Goal: Information Seeking & Learning: Check status

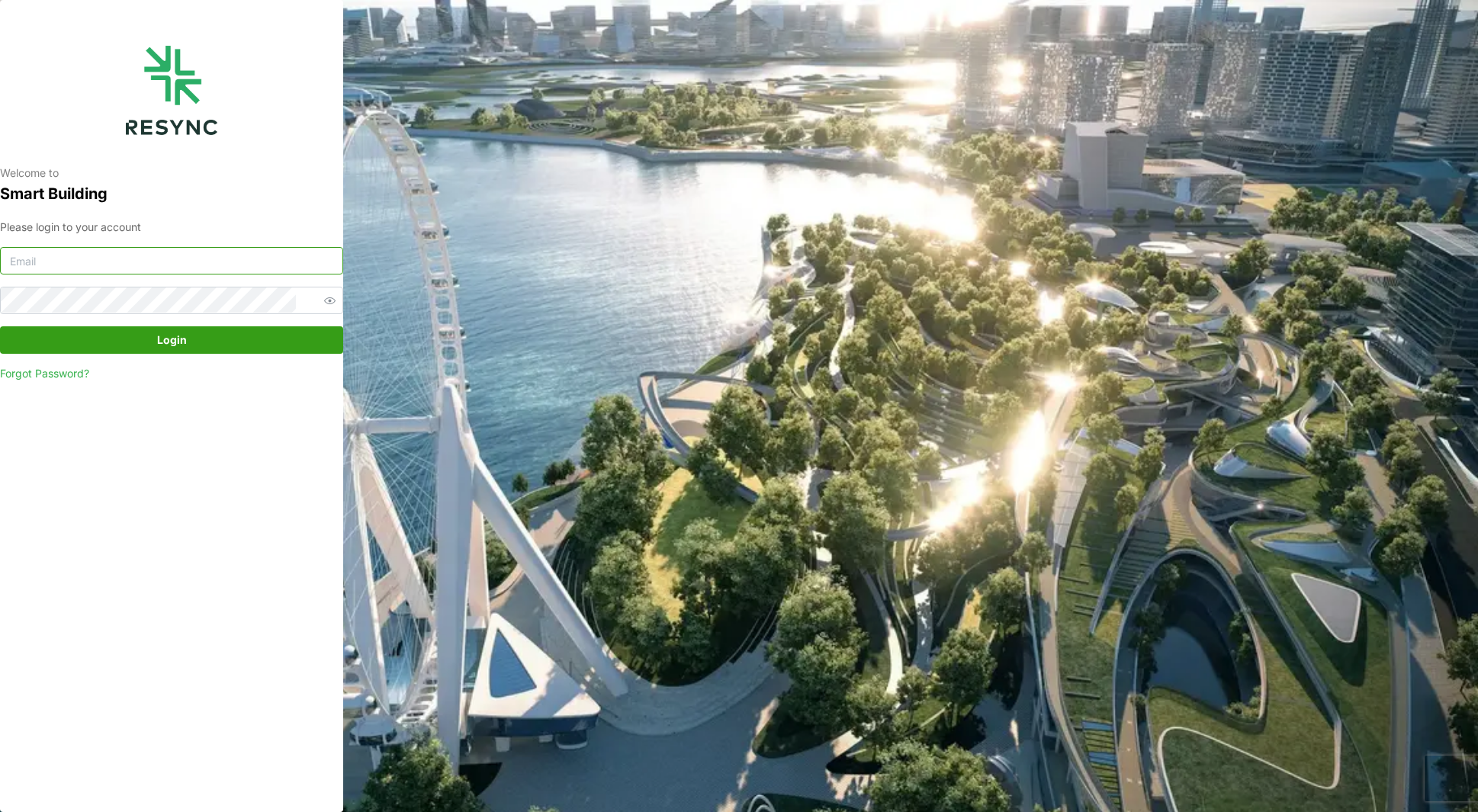
drag, startPoint x: 131, startPoint y: 270, endPoint x: 183, endPoint y: 257, distance: 53.6
click at [131, 270] on input at bounding box center [172, 261] width 343 height 28
type input "[EMAIL_ADDRESS][DOMAIN_NAME]"
click at [241, 348] on span "Login" at bounding box center [172, 339] width 315 height 26
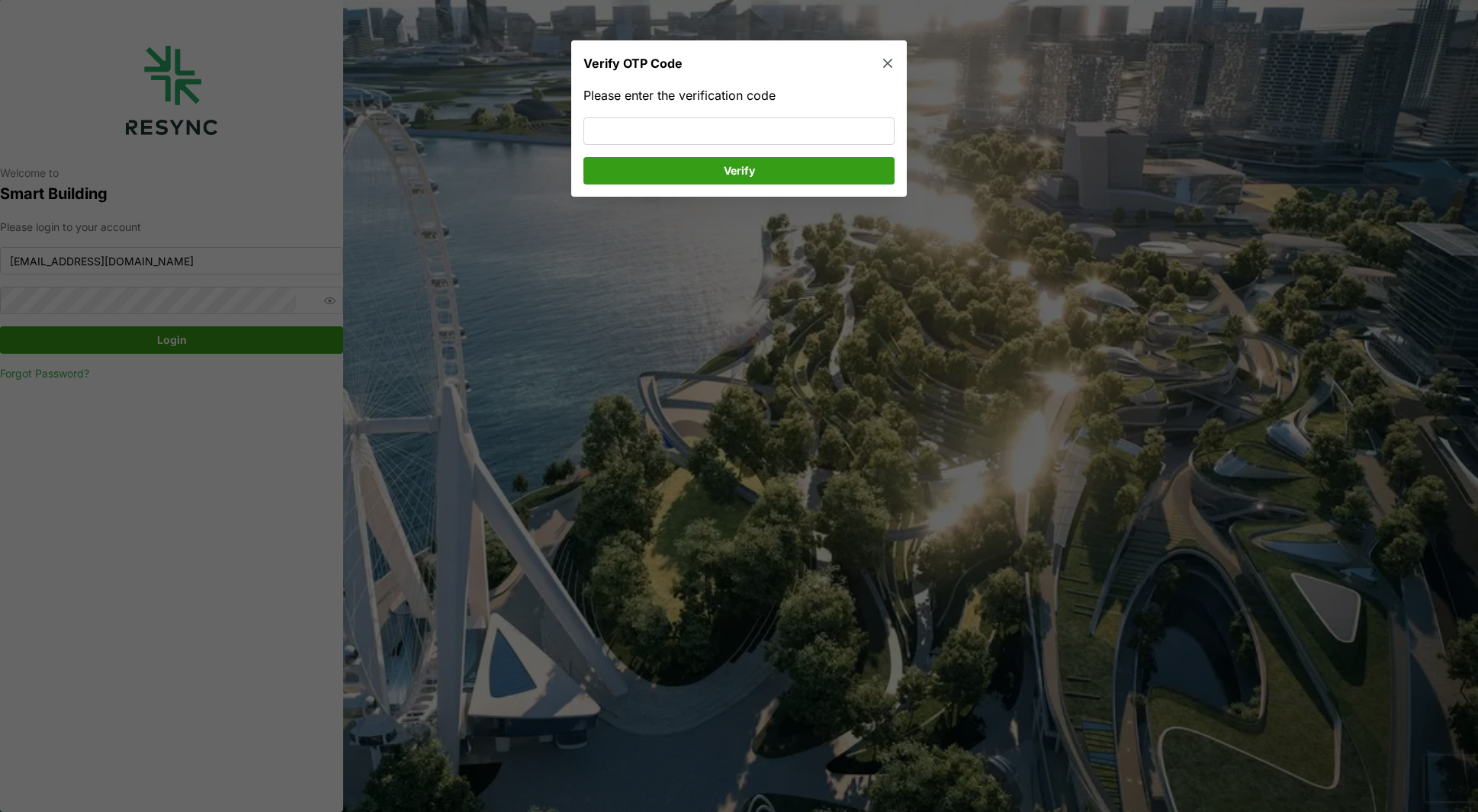
click at [698, 115] on div "Please enter the verification code Verify" at bounding box center [739, 135] width 311 height 99
click at [696, 125] on input at bounding box center [739, 130] width 311 height 28
type input "583515"
click at [726, 170] on span "Verify" at bounding box center [739, 171] width 32 height 26
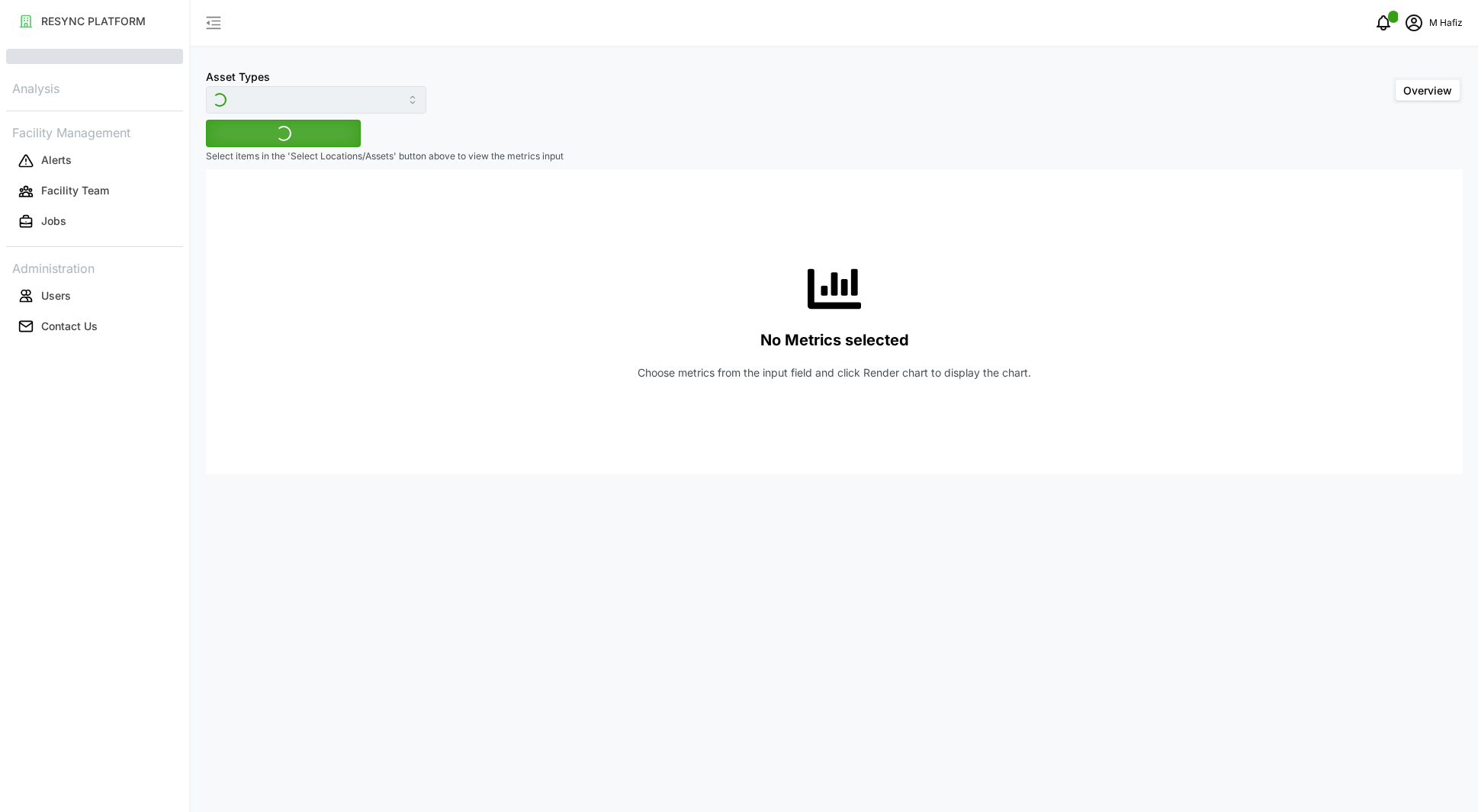
type input "Variable Air Volume Box"
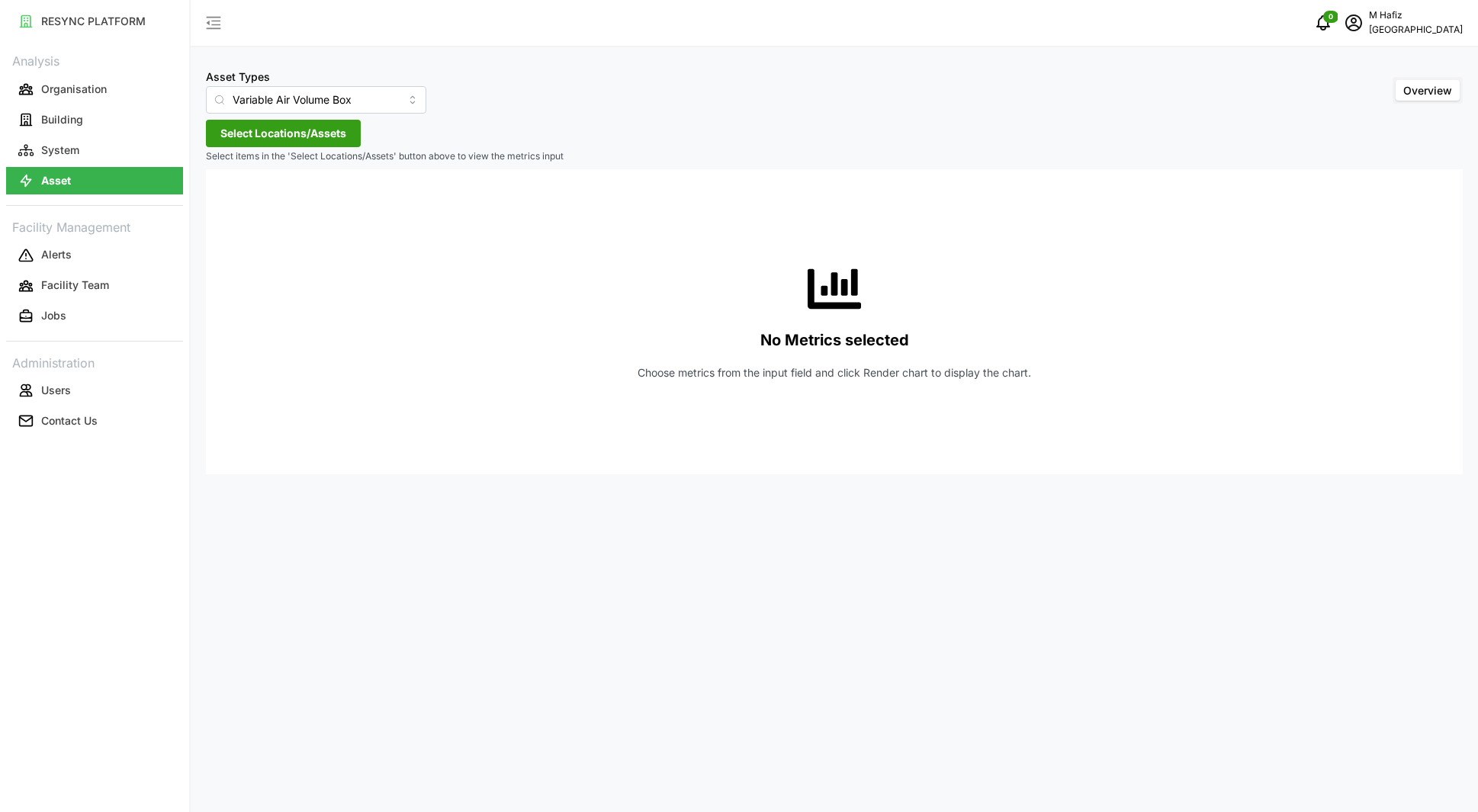
click at [309, 137] on span "Select Locations/Assets" at bounding box center [283, 133] width 126 height 26
click at [224, 202] on icon at bounding box center [225, 201] width 12 height 12
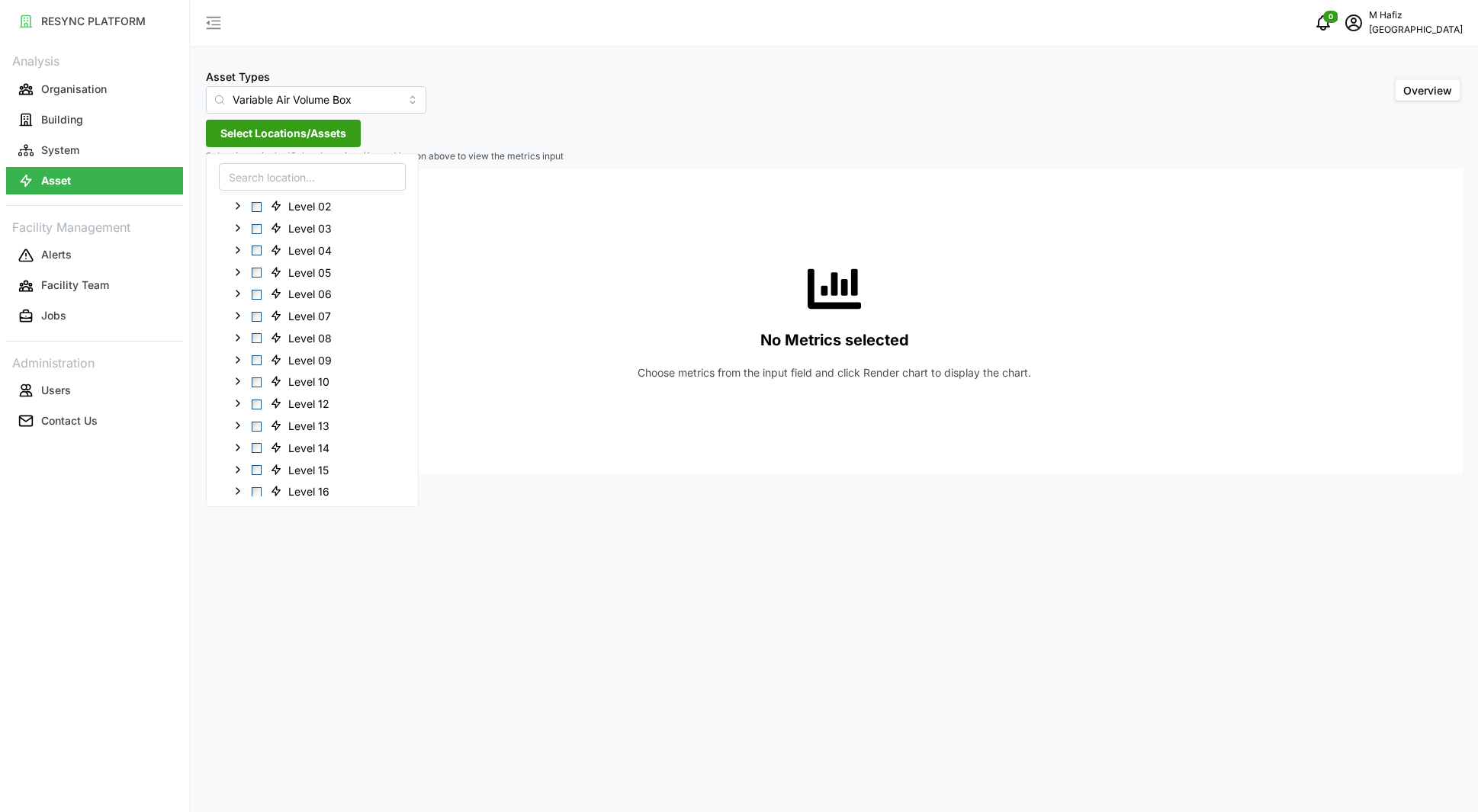
scroll to position [3, 0]
click at [233, 348] on icon at bounding box center [238, 353] width 12 height 12
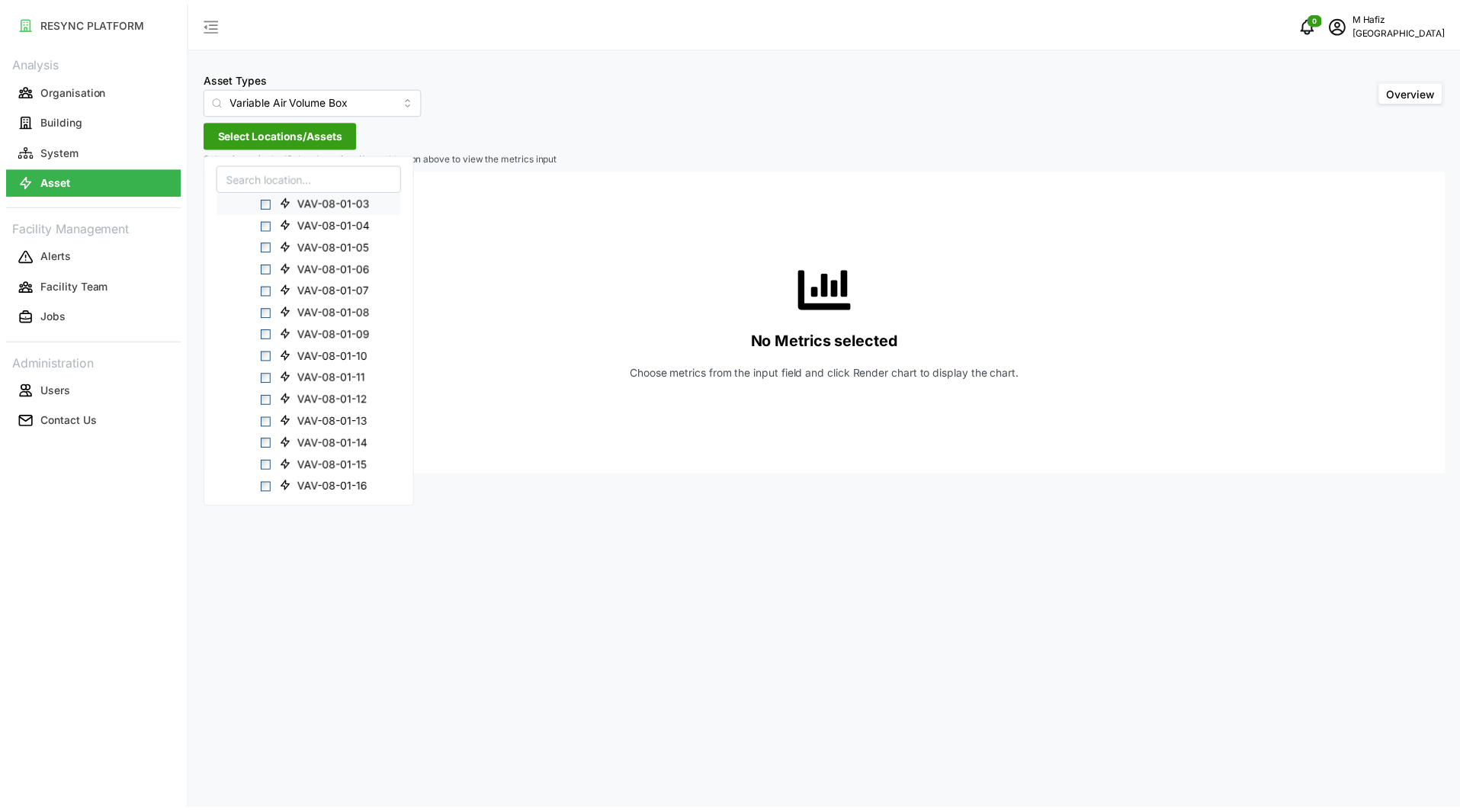
scroll to position [232, 0]
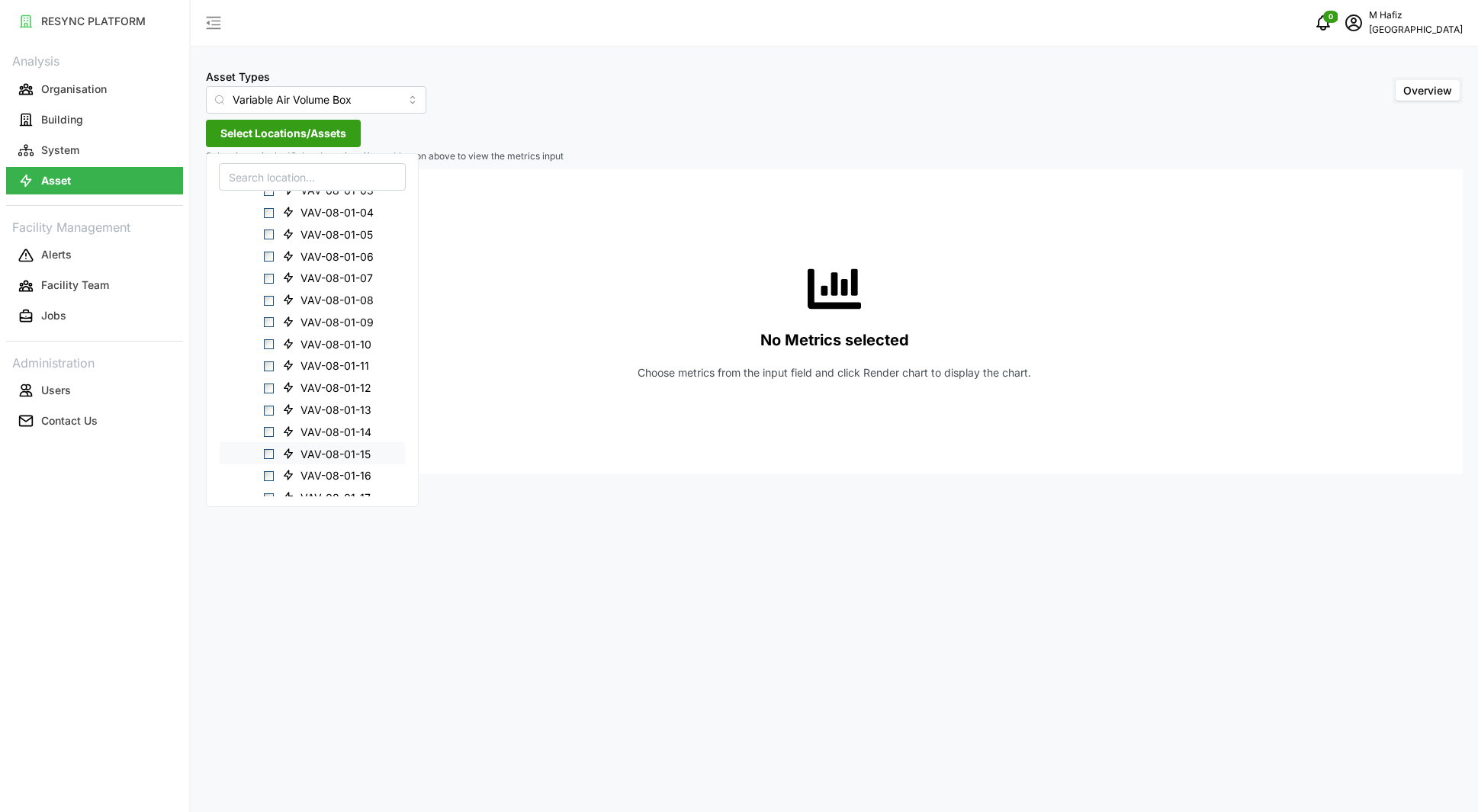
click at [280, 447] on span "VAV-08-01-15" at bounding box center [329, 452] width 106 height 18
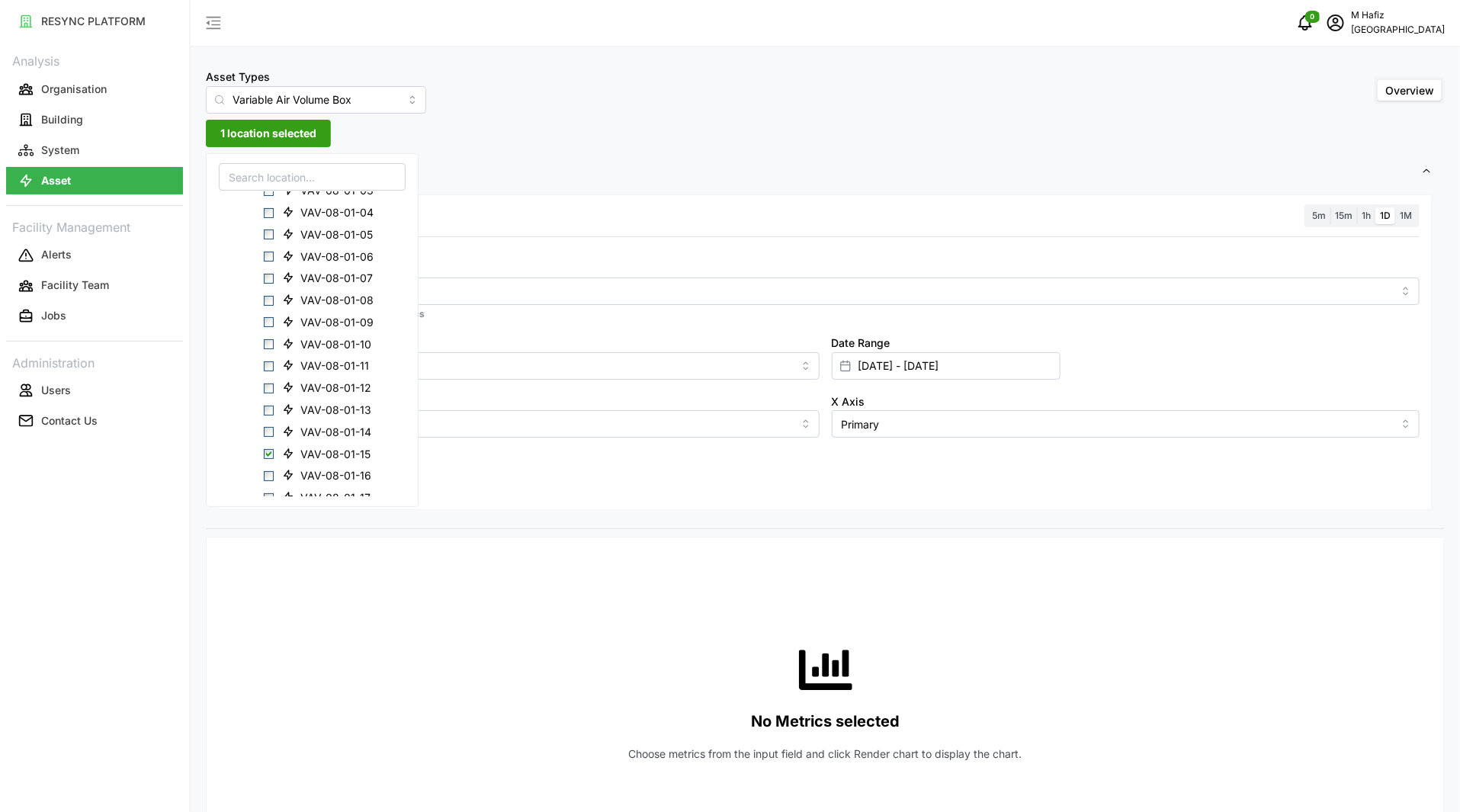
click at [469, 127] on div "Asset Types Variable Air Volume Box Overview 1 location selected Settings Resol…" at bounding box center [825, 771] width 1269 height 1543
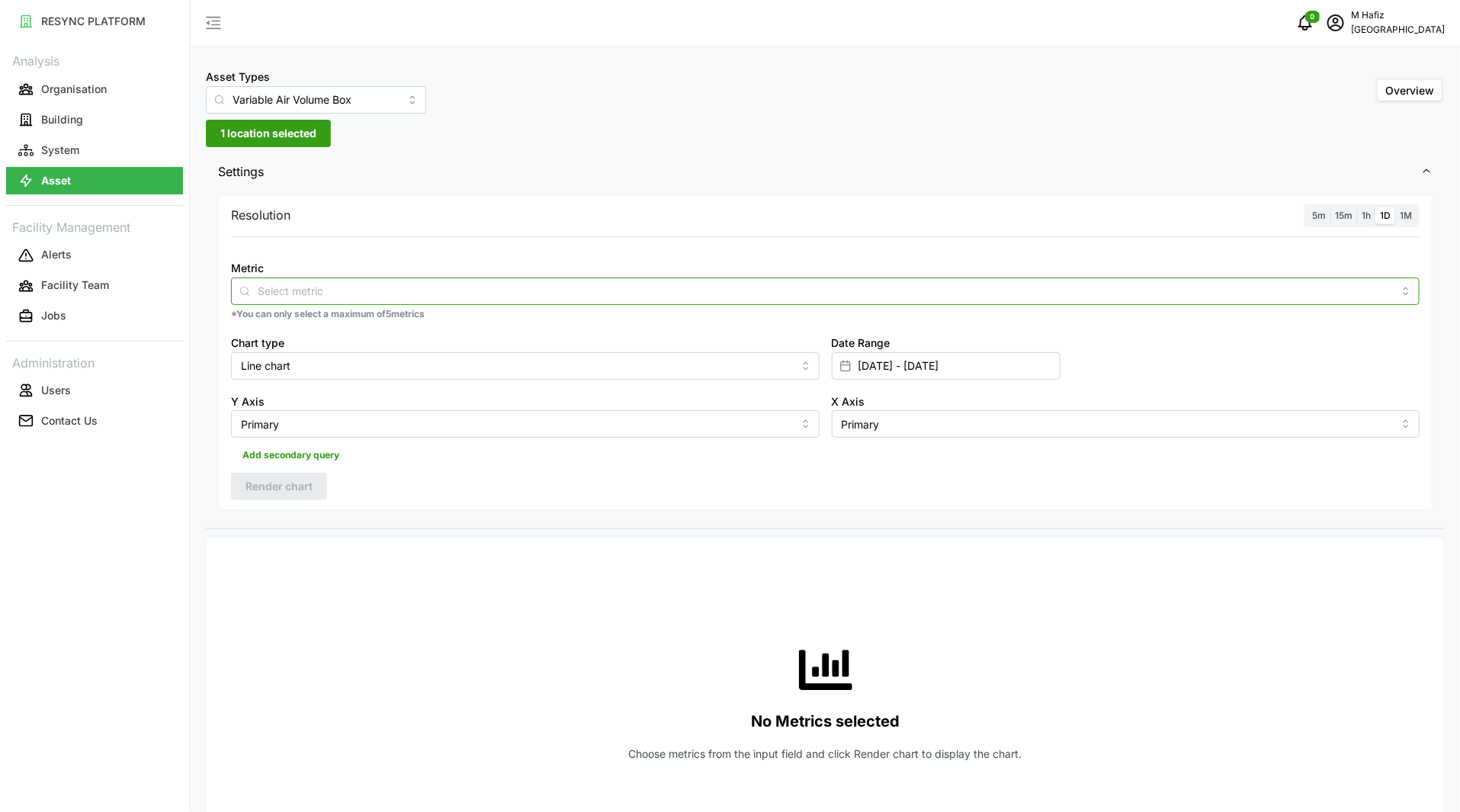
click at [357, 295] on input "Metric" at bounding box center [825, 290] width 1135 height 16
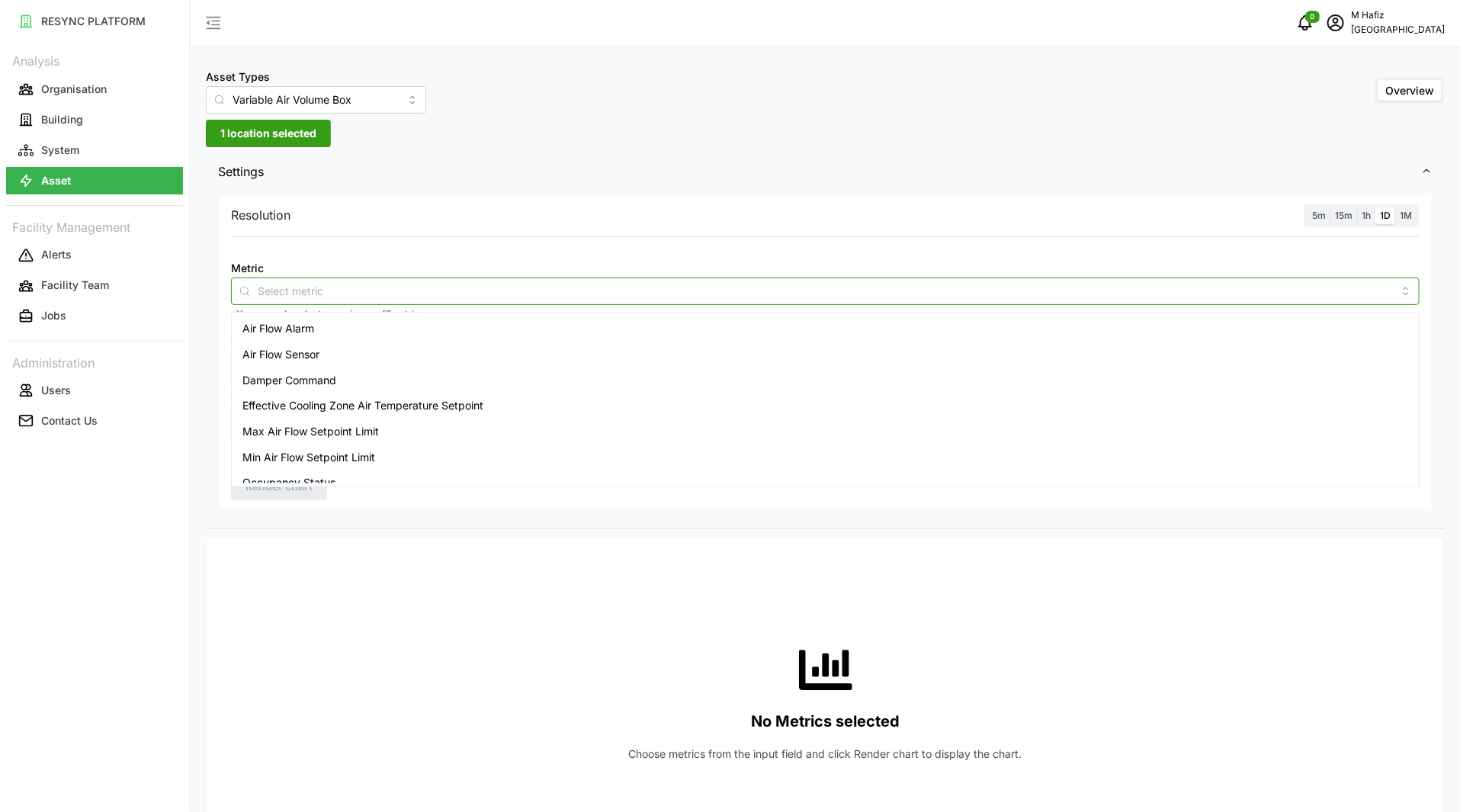
click at [380, 350] on div "Air Flow Sensor" at bounding box center [825, 354] width 1181 height 26
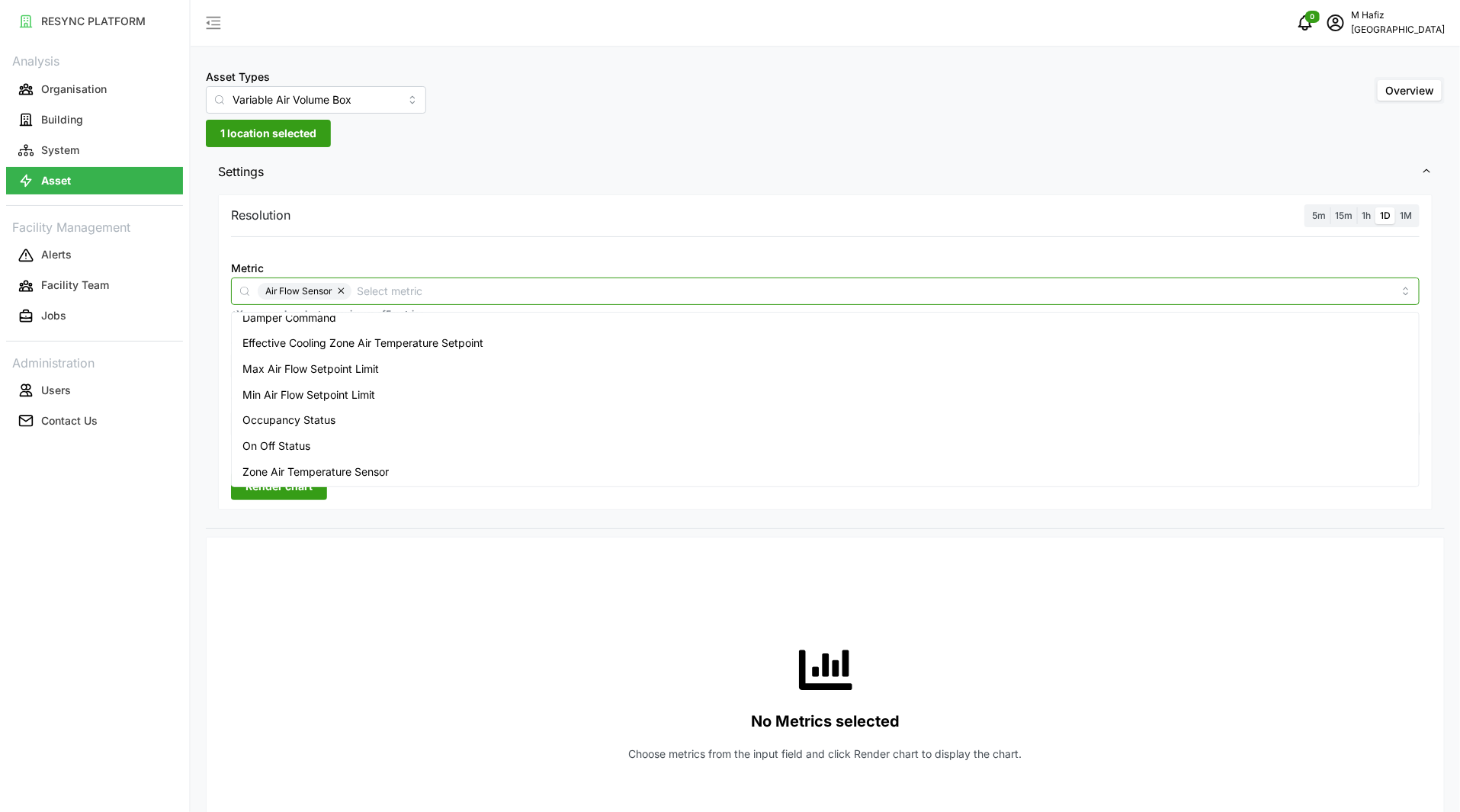
click at [382, 469] on span "Zone Air Temperature Sensor" at bounding box center [315, 472] width 147 height 16
click at [693, 629] on div "No Metrics selected Choose metrics from the input field and click Render chart …" at bounding box center [825, 702] width 1189 height 305
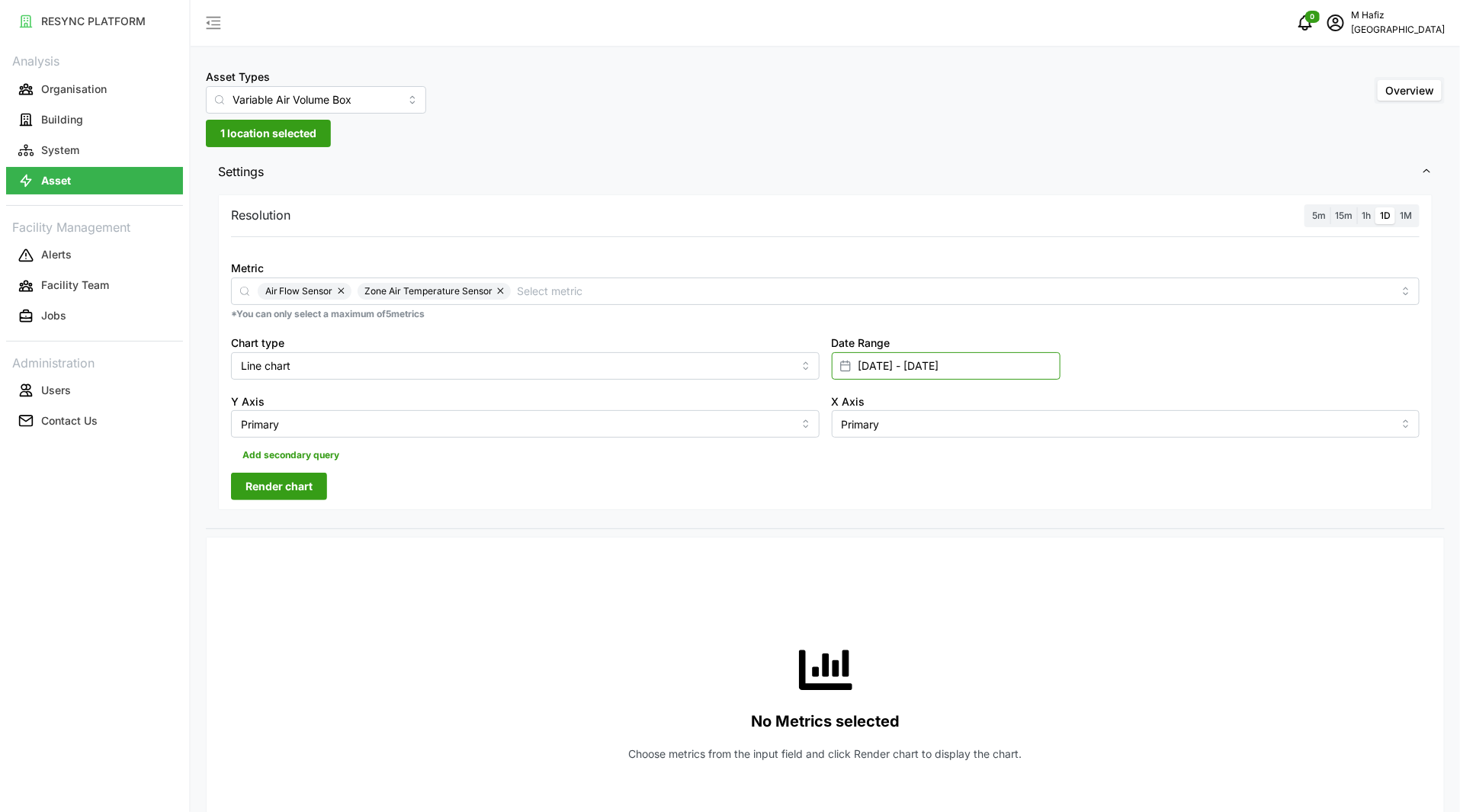
click at [919, 371] on input "01 Oct 2025 - 03 Oct 2025" at bounding box center [946, 365] width 229 height 28
click at [979, 552] on button "10" at bounding box center [977, 547] width 28 height 28
type input "03 Oct 2025 - 10 Oct 2025"
type input "03 Oct 2025"
type input "10 Oct 2025"
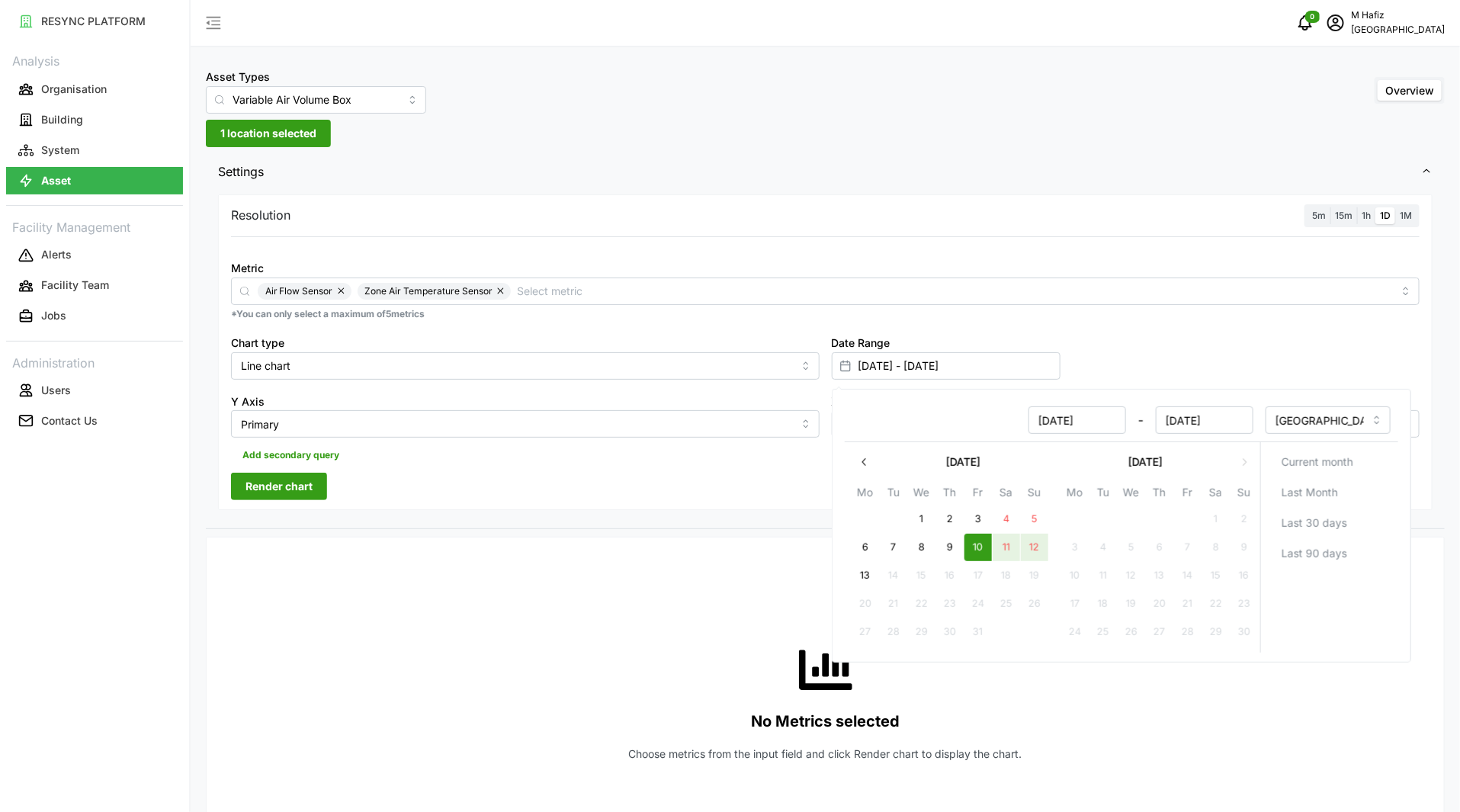
click at [1032, 545] on button "12" at bounding box center [1033, 547] width 28 height 28
type input "10 Oct 2025 - 12 Oct 2025"
type input "10 Oct 2025"
type input "12 Oct 2025"
click at [719, 486] on div "Resolution 5m 15m 1h 1D 1M Metric Air Flow Sensor Zone Air Temperature Sensor *…" at bounding box center [824, 353] width 1215 height 316
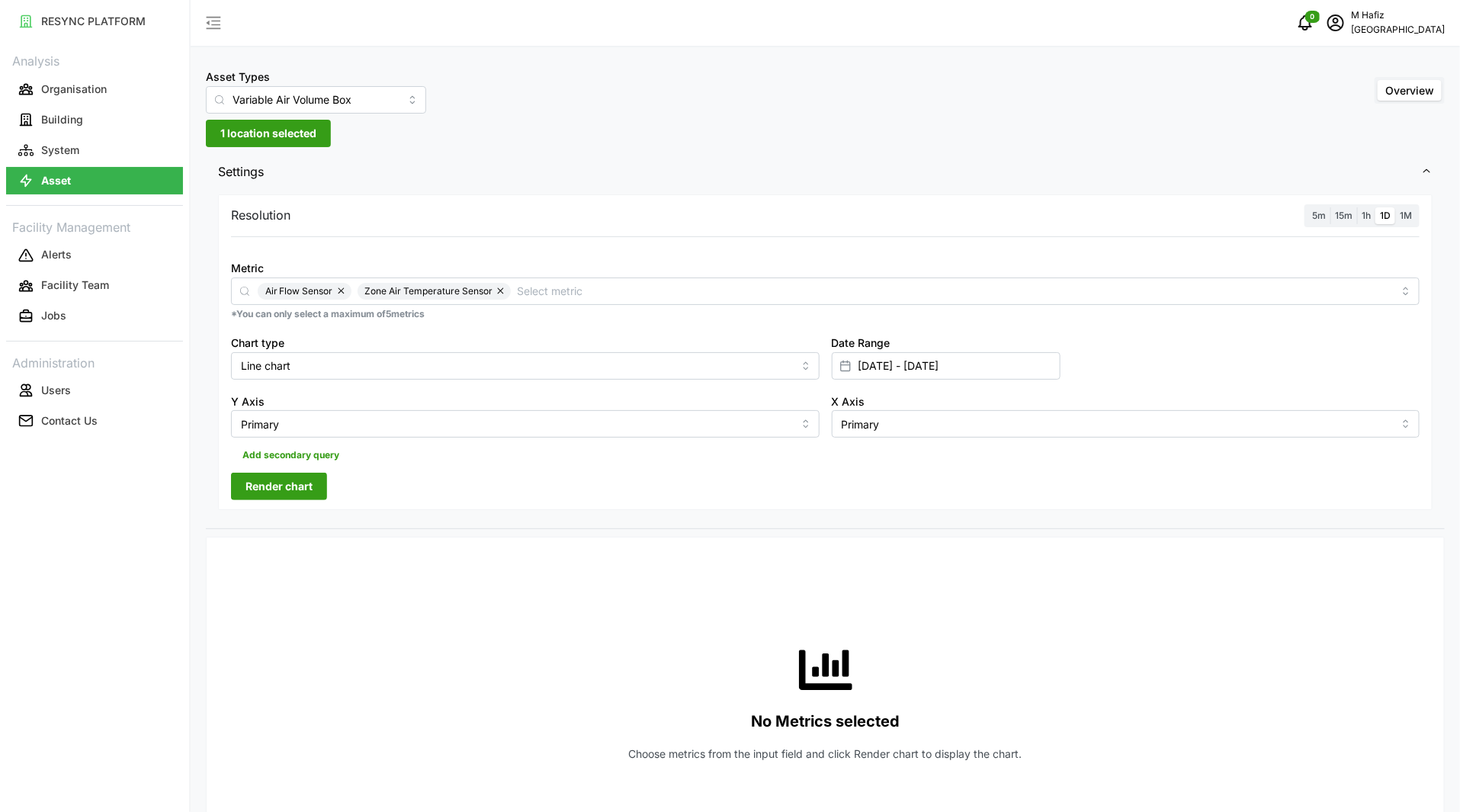
click at [289, 488] on span "Render chart" at bounding box center [279, 486] width 67 height 26
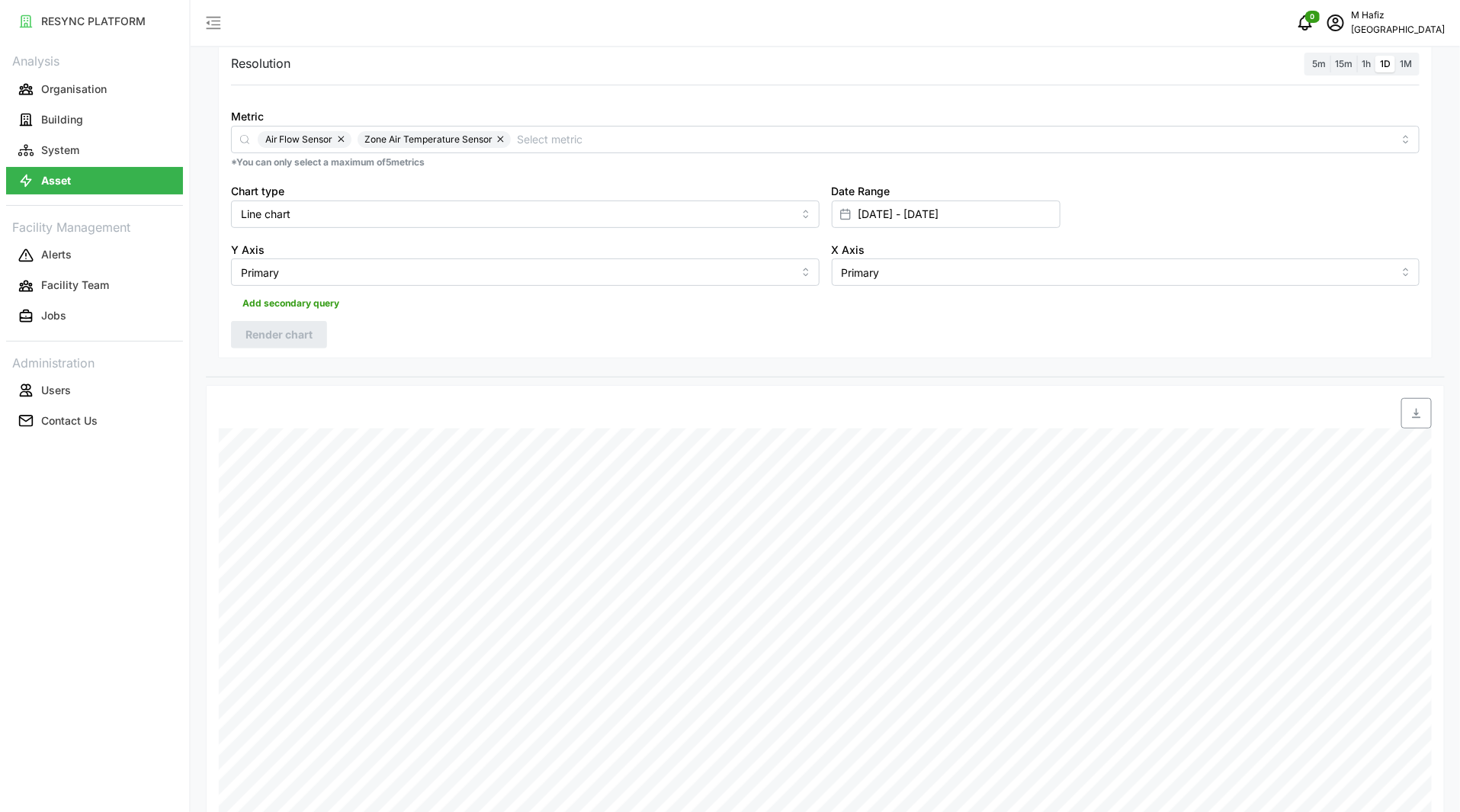
scroll to position [115, 0]
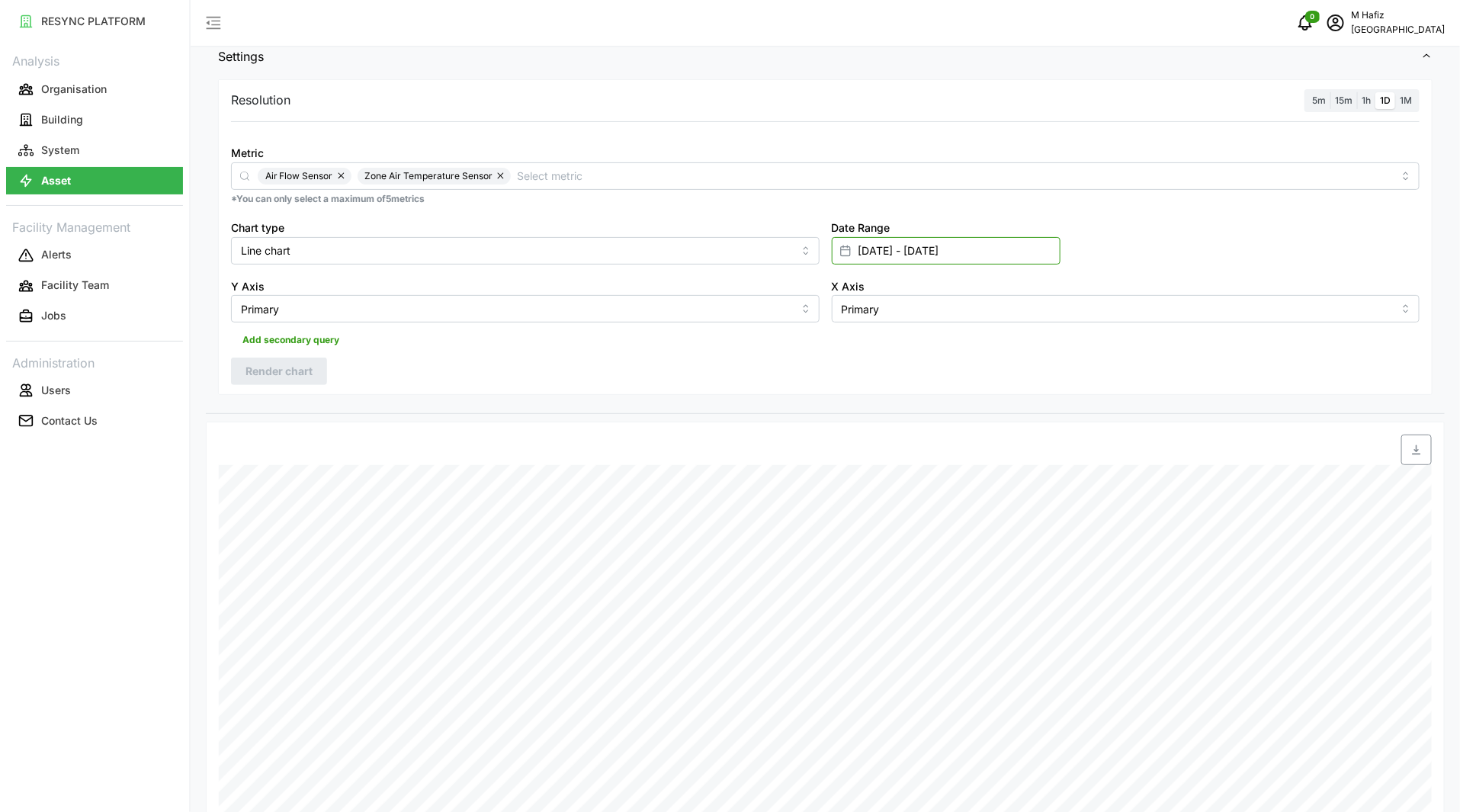
click at [942, 256] on input "10 Oct 2025 - 12 Oct 2025" at bounding box center [946, 250] width 229 height 28
click at [985, 430] on button "10" at bounding box center [977, 432] width 28 height 28
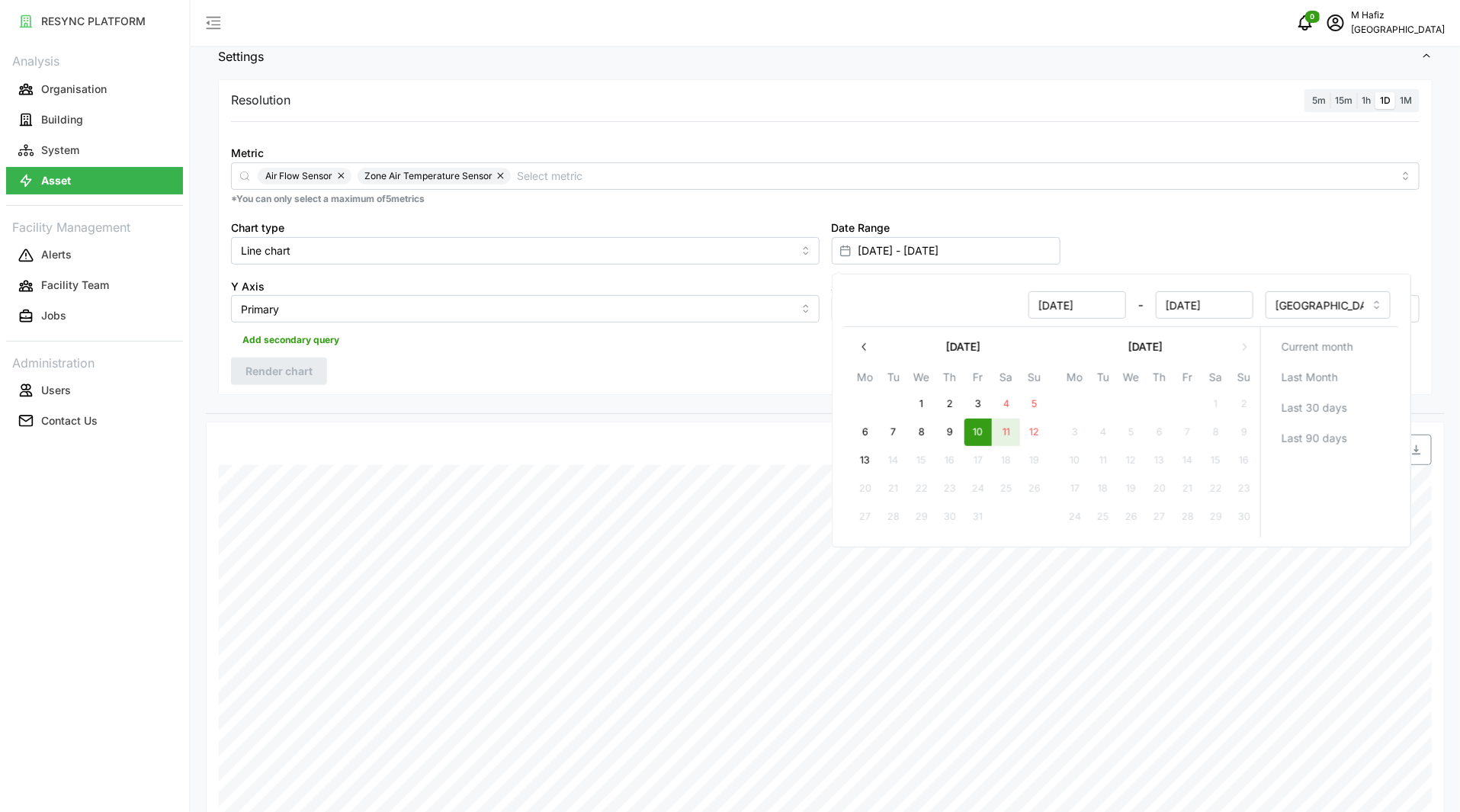
click at [998, 429] on button "11" at bounding box center [1006, 432] width 28 height 28
type input "10 Oct 2025 - 11 Oct 2025"
type input "11 Oct 2025"
click at [1014, 432] on button "11" at bounding box center [1006, 432] width 28 height 28
type input "11 Oct 2025 - 11 Oct 2025"
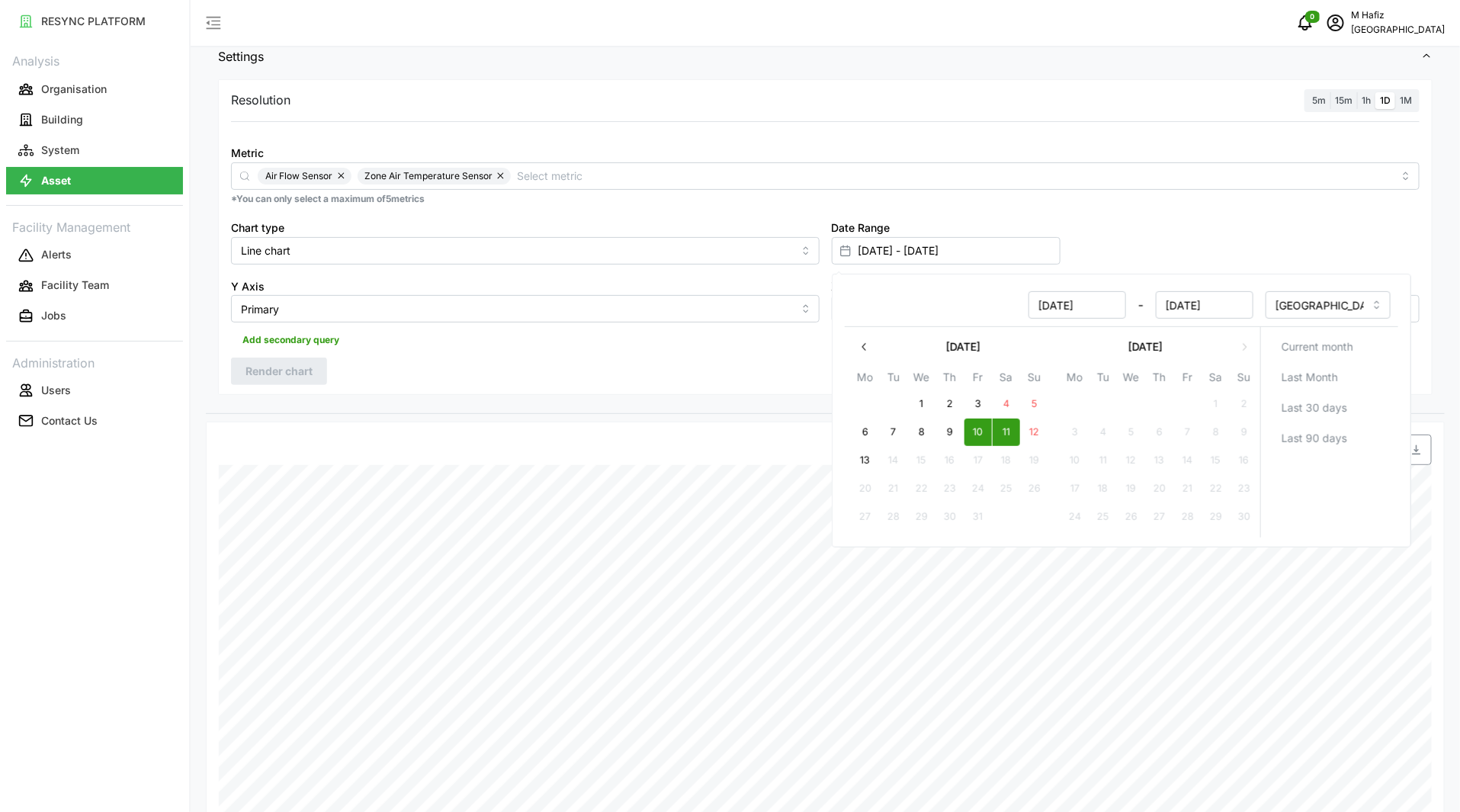
type input "11 Oct 2025"
click at [972, 429] on button "10" at bounding box center [977, 432] width 28 height 28
type input "10 Oct 2025 - 11 Oct 2025"
type input "10 Oct 2025"
click at [1031, 426] on button "12" at bounding box center [1033, 432] width 28 height 28
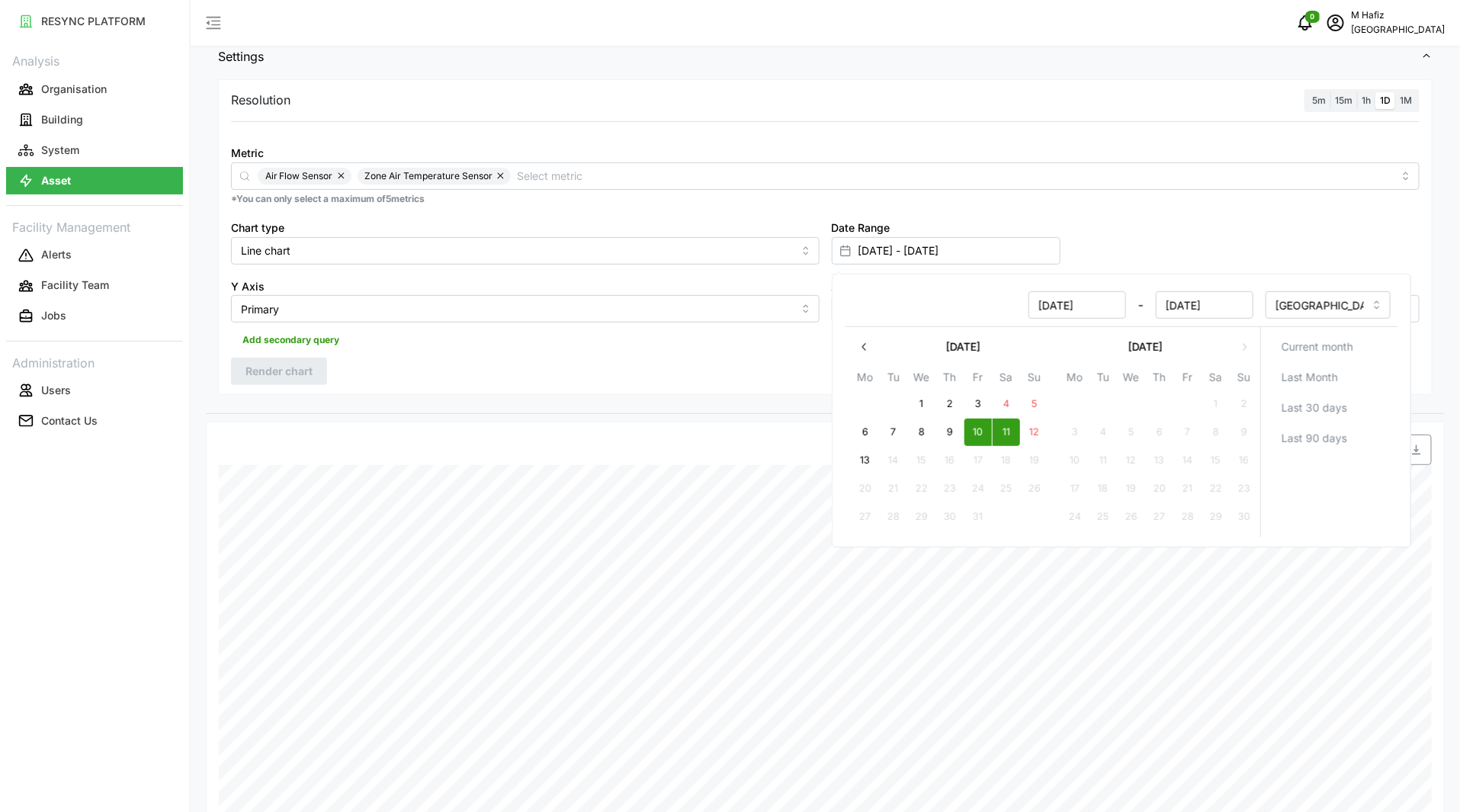
type input "11 Oct 2025 - 12 Oct 2025"
type input "11 Oct 2025"
type input "12 Oct 2025"
click at [980, 430] on button "10" at bounding box center [977, 432] width 28 height 28
type input "10 Oct 2025 - 12 Oct 2025"
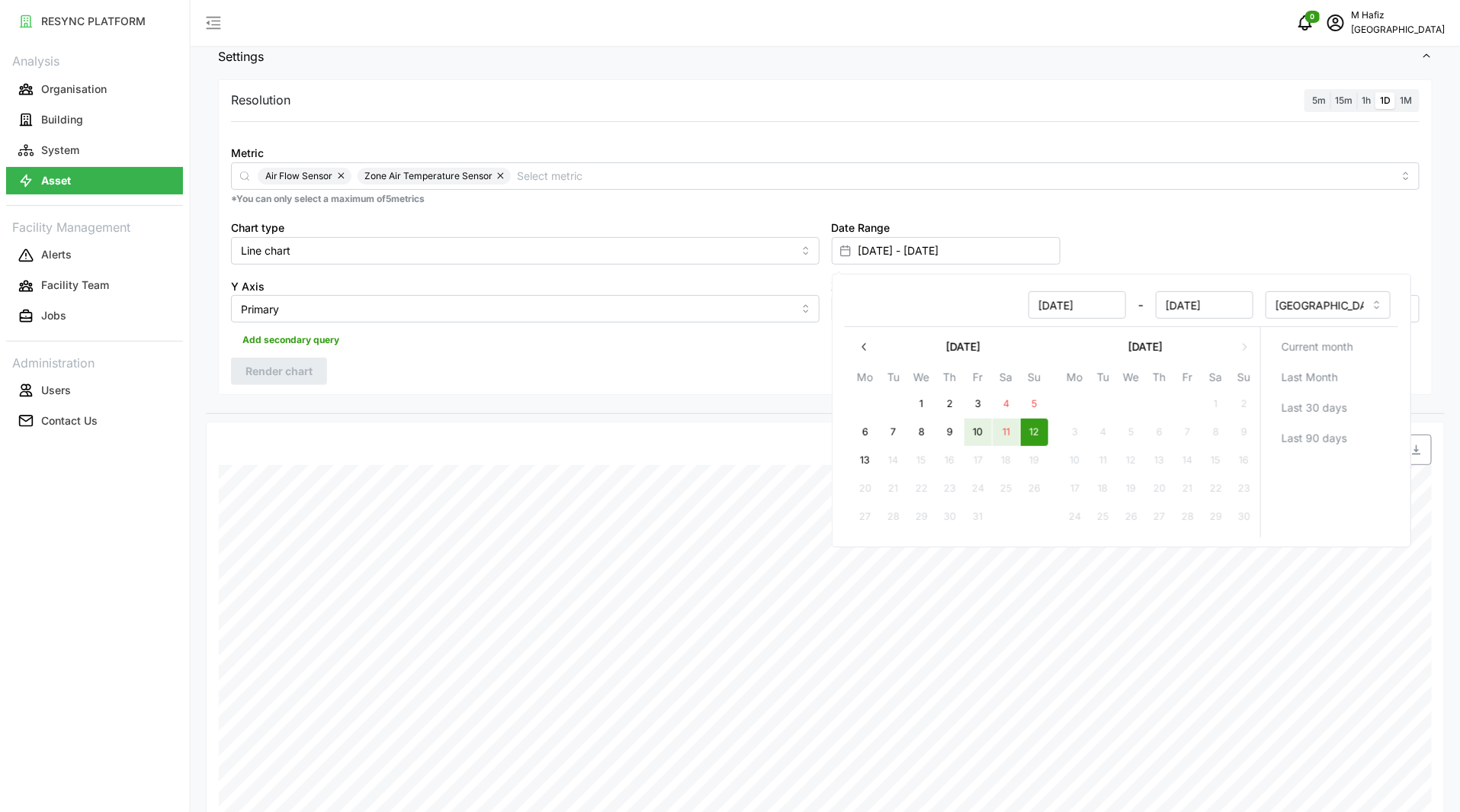
type input "10 Oct 2025"
click at [393, 362] on div "Resolution 5m 15m 1h 1D 1M Metric Air Flow Sensor Zone Air Temperature Sensor *…" at bounding box center [824, 238] width 1215 height 316
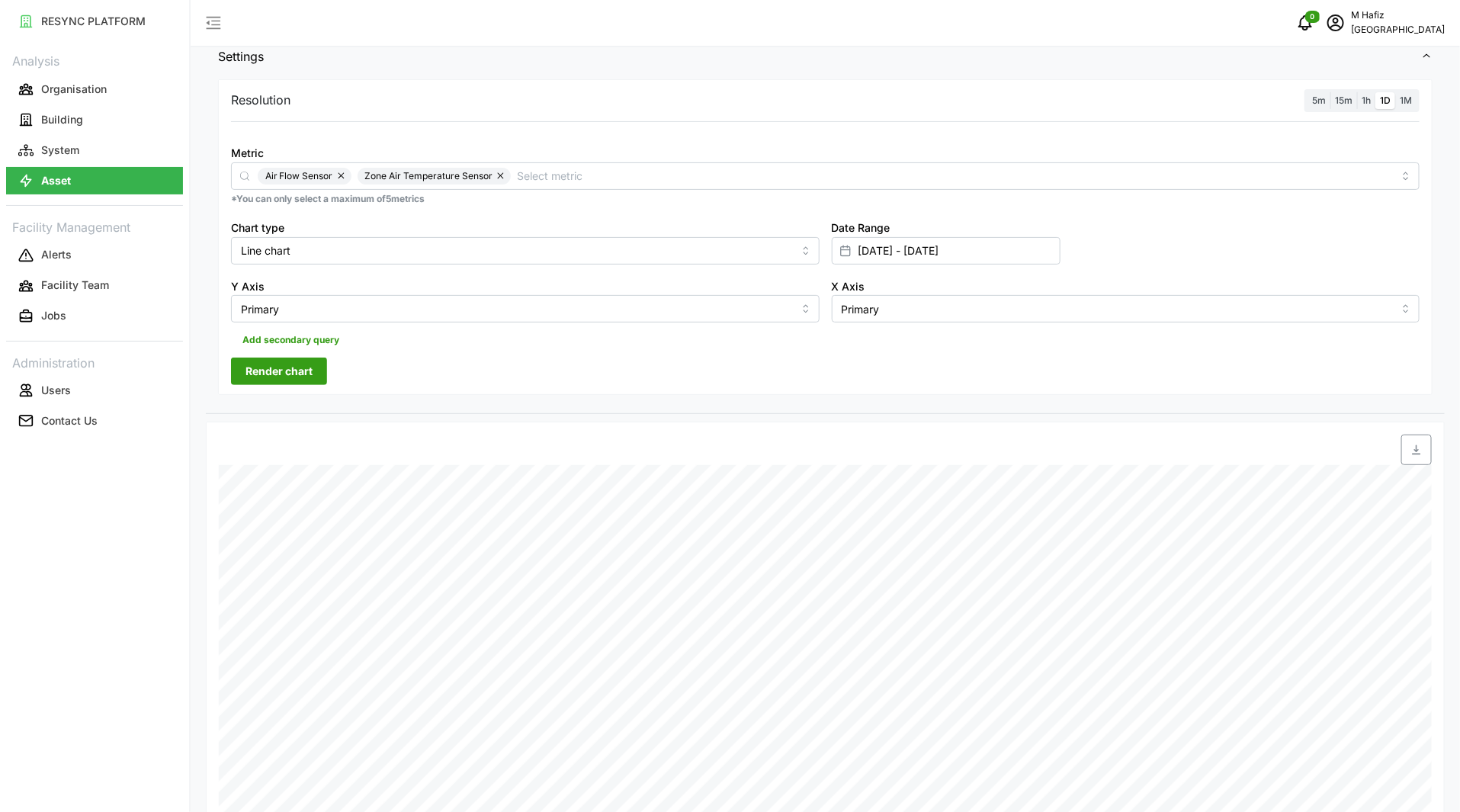
click at [250, 371] on span "Render chart" at bounding box center [279, 371] width 67 height 26
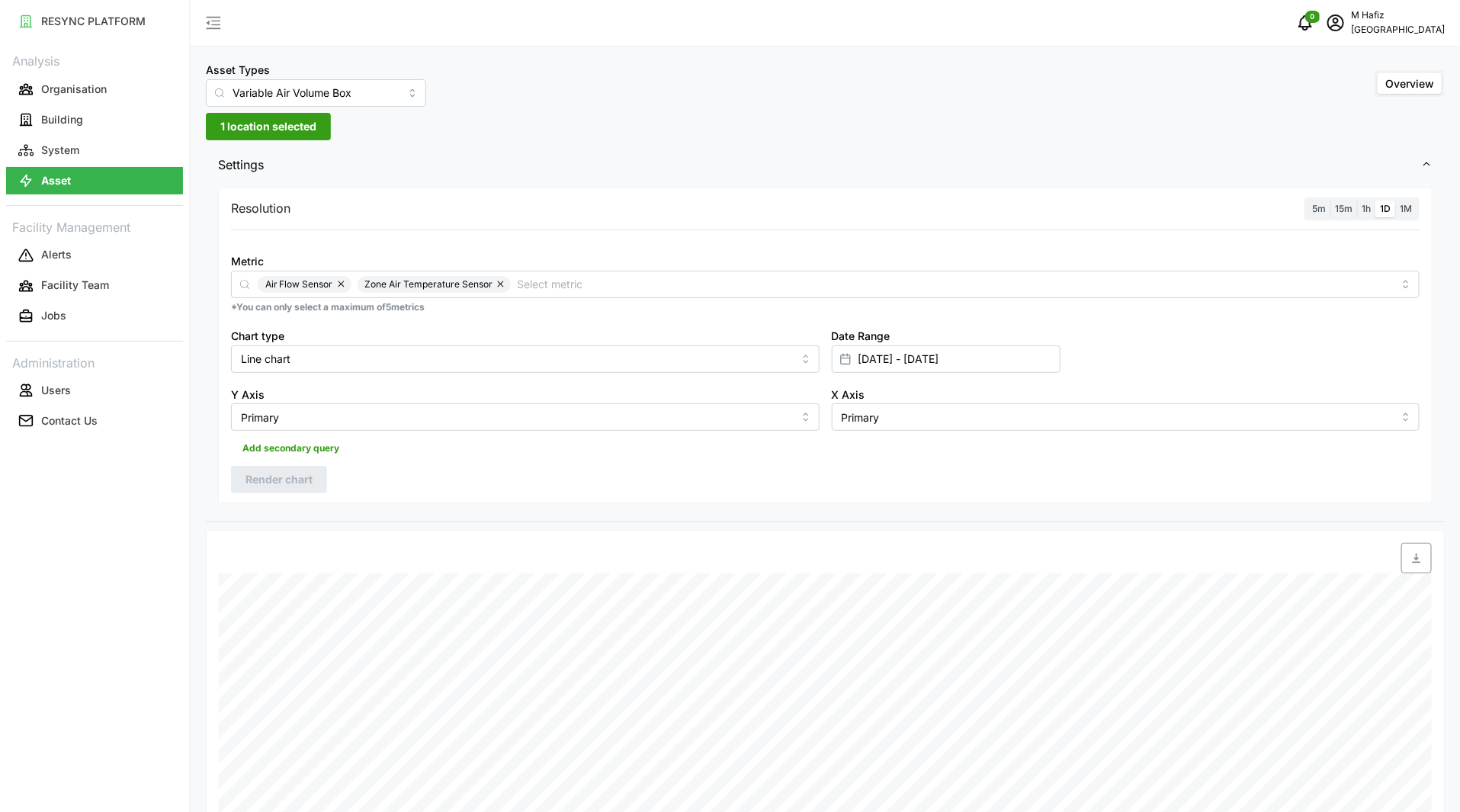
scroll to position [0, 0]
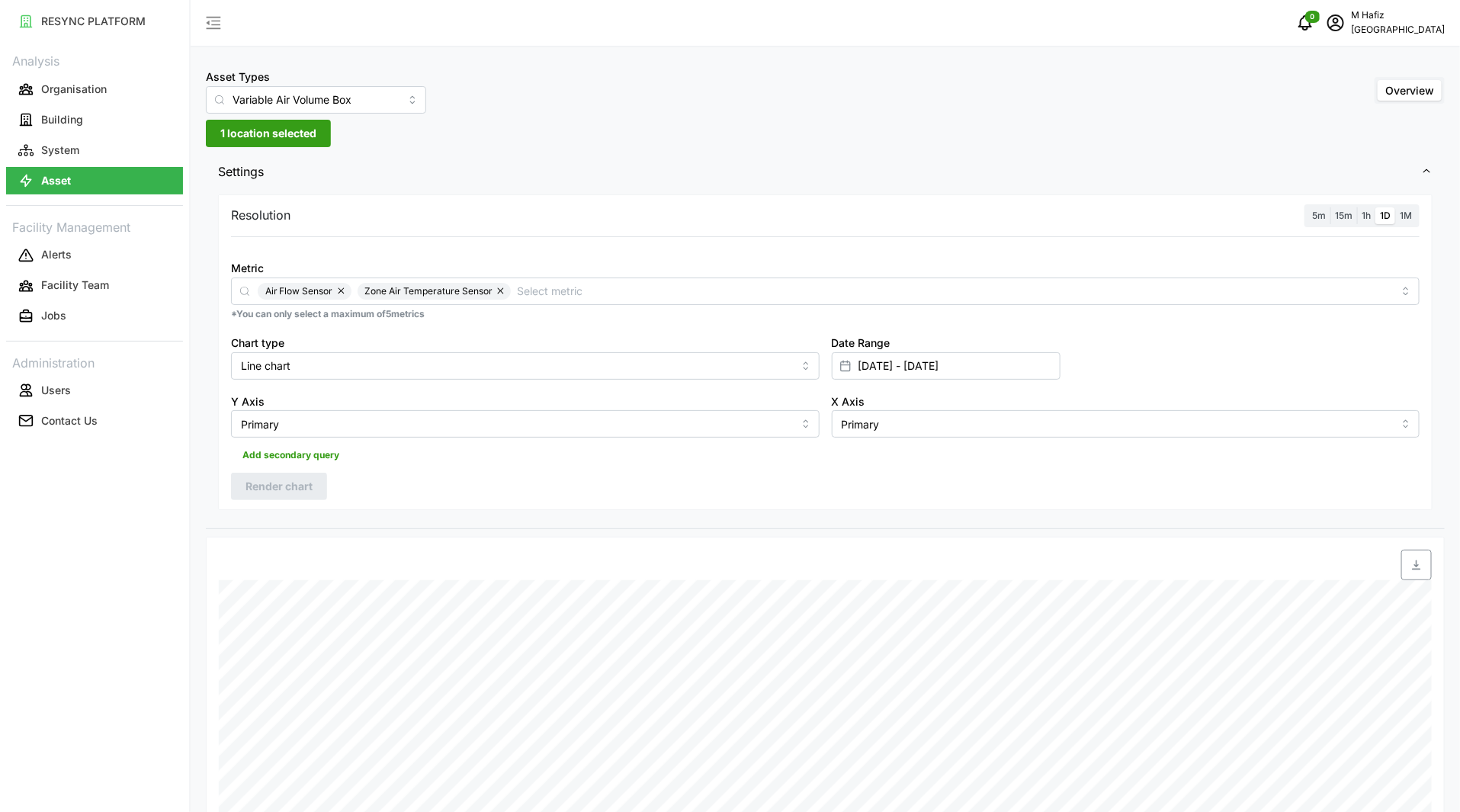
click at [1377, 209] on label "1D" at bounding box center [1385, 216] width 20 height 17
click at [1376, 207] on input "1D" at bounding box center [1376, 207] width 0 height 0
click at [1365, 214] on span "1h" at bounding box center [1366, 216] width 10 height 12
click at [1357, 207] on input "1h" at bounding box center [1357, 207] width 0 height 0
click at [311, 492] on span "Render chart" at bounding box center [279, 486] width 67 height 26
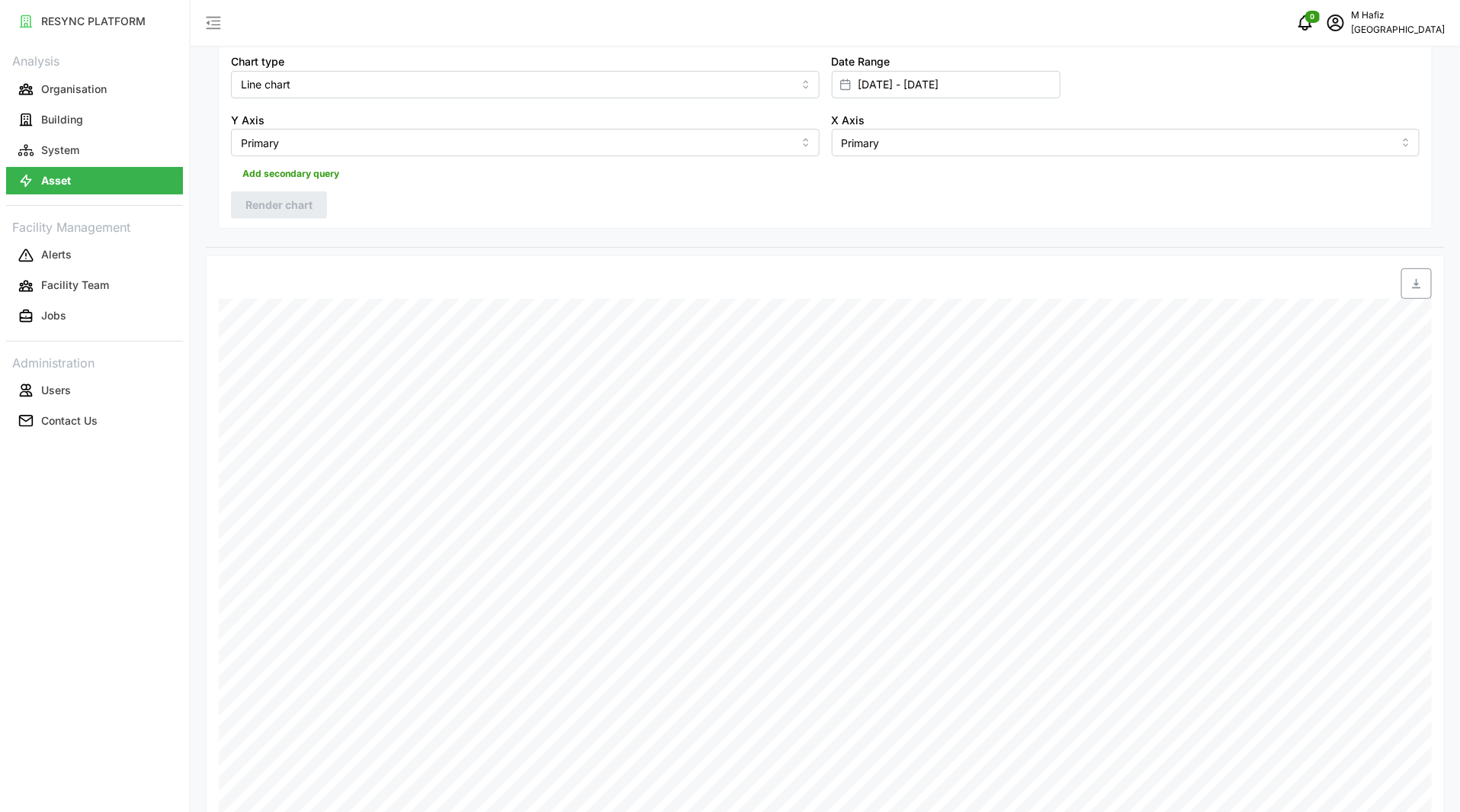
scroll to position [115, 0]
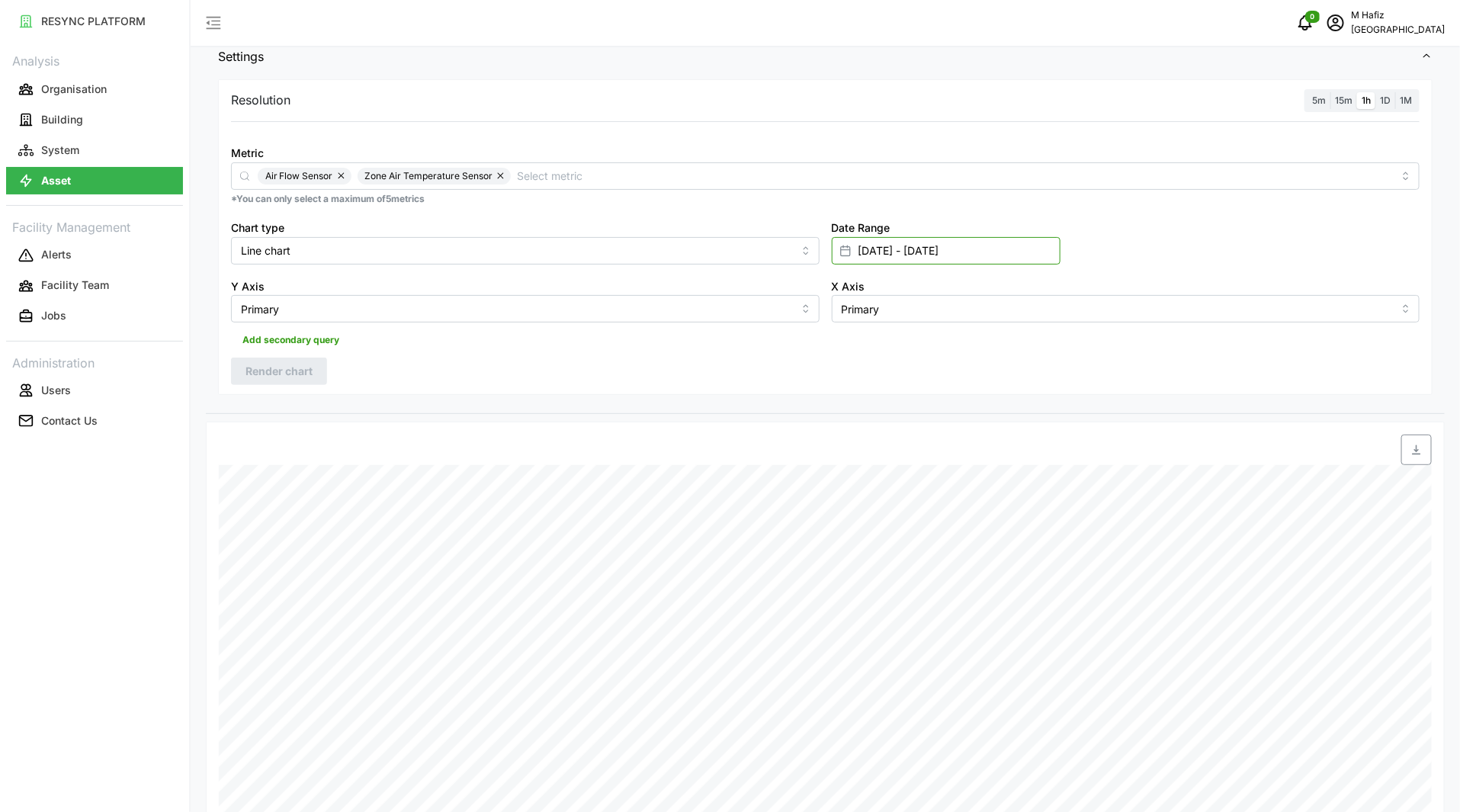
click at [932, 257] on input "10 Oct 2025 - 12 Oct 2025" at bounding box center [946, 250] width 229 height 28
click at [860, 465] on button "13" at bounding box center [865, 460] width 28 height 28
type input "12 Oct 2025 - 13 Oct 2025"
type input "12 Oct 2025"
type input "13 Oct 2025"
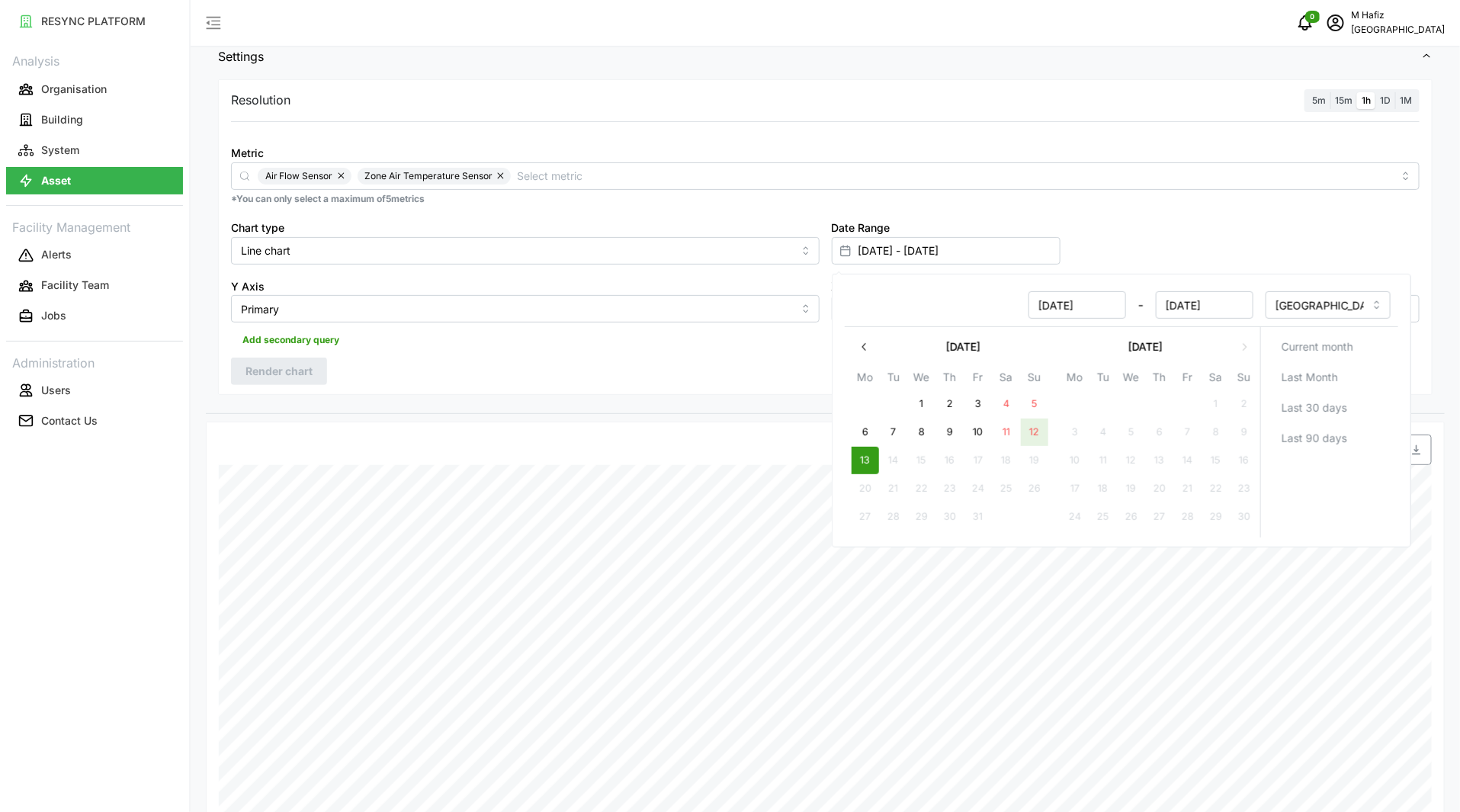
click at [1036, 437] on button "12" at bounding box center [1033, 432] width 28 height 28
click at [672, 440] on div at bounding box center [979, 450] width 907 height 31
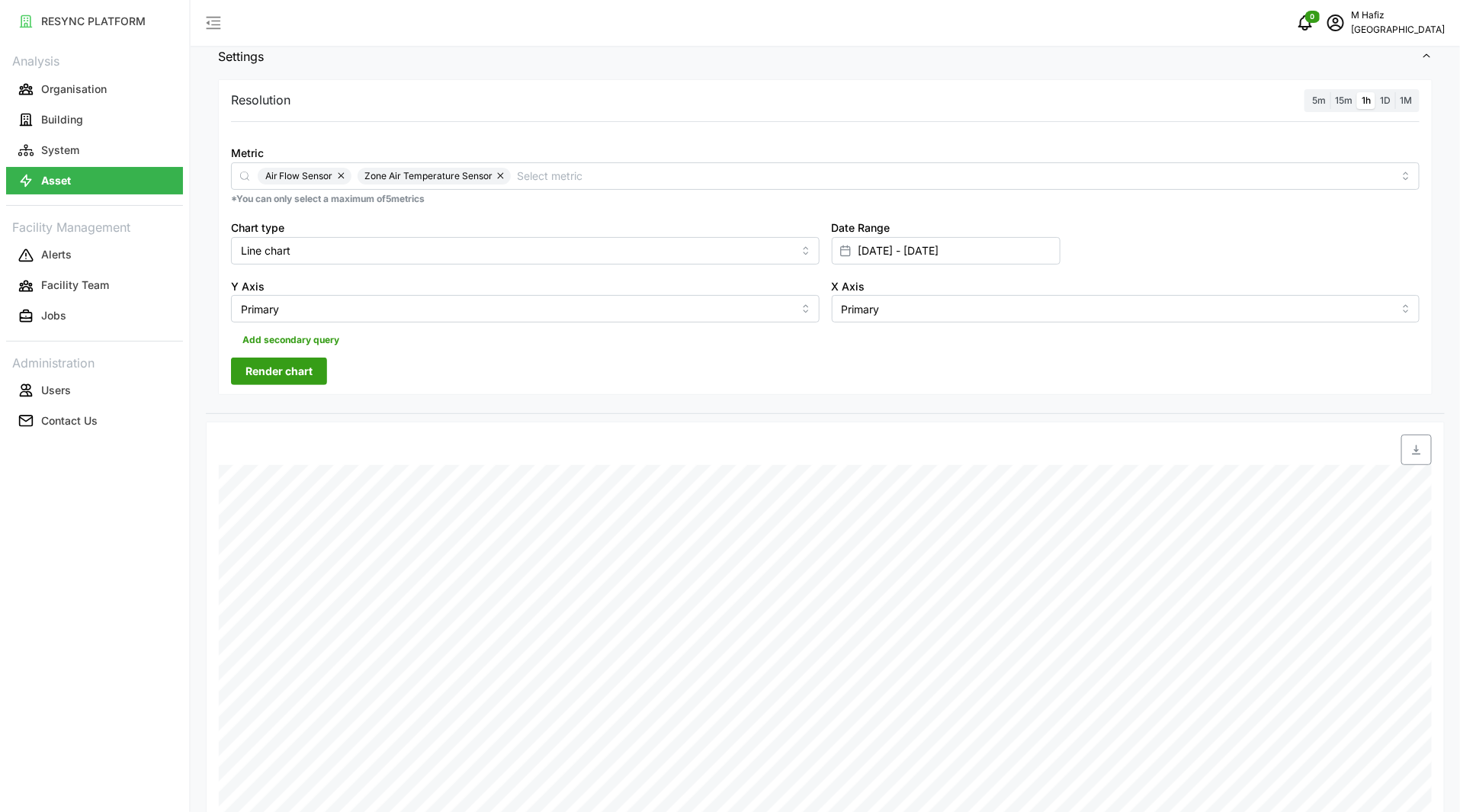
click at [270, 360] on span "Render chart" at bounding box center [279, 371] width 67 height 26
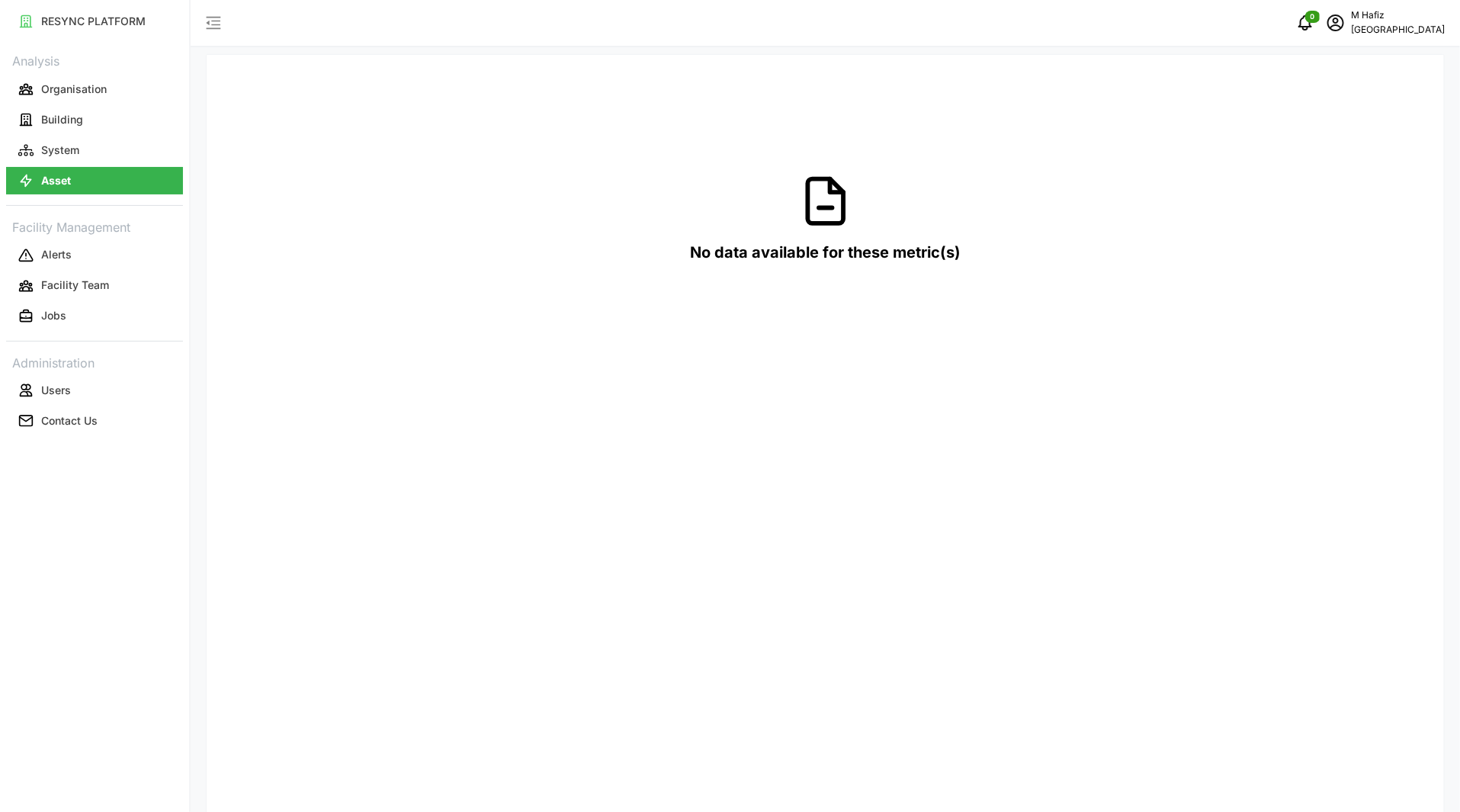
scroll to position [47, 0]
